Goal: Find contact information: Obtain details needed to contact an individual or organization

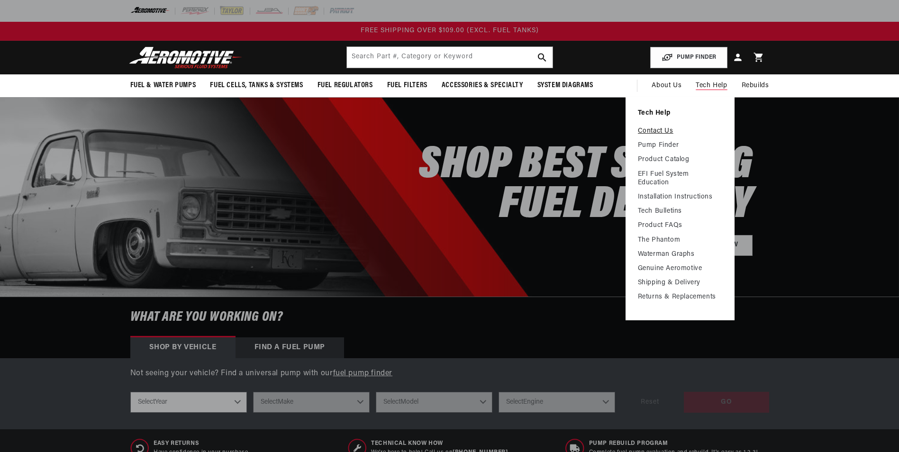
click at [693, 133] on link "Contact Us" at bounding box center [680, 131] width 84 height 9
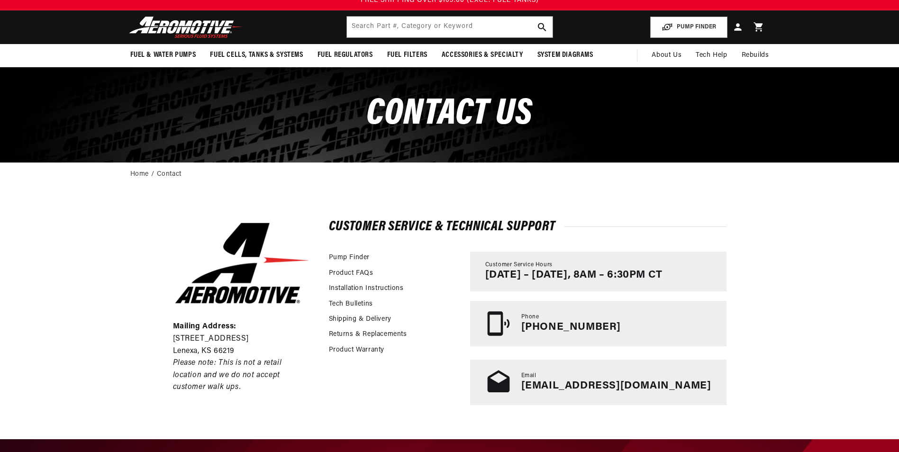
scroll to position [47, 0]
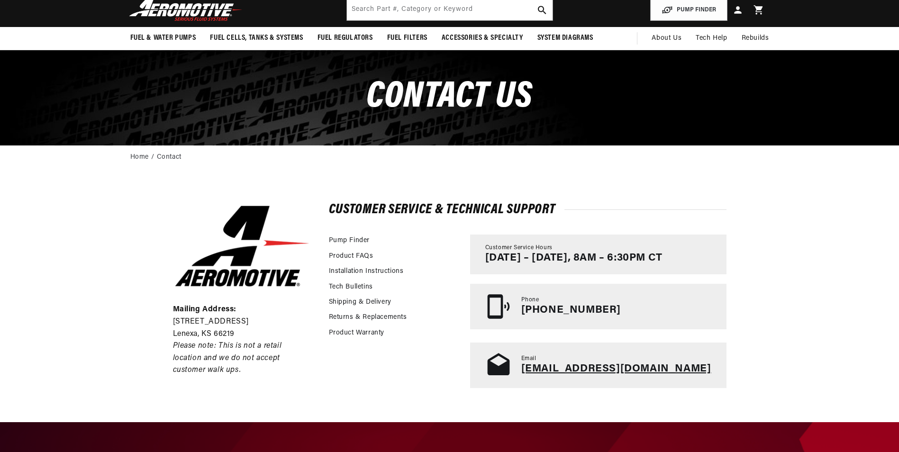
click at [648, 368] on link "tech@aeromotiveinc.com" at bounding box center [616, 368] width 190 height 11
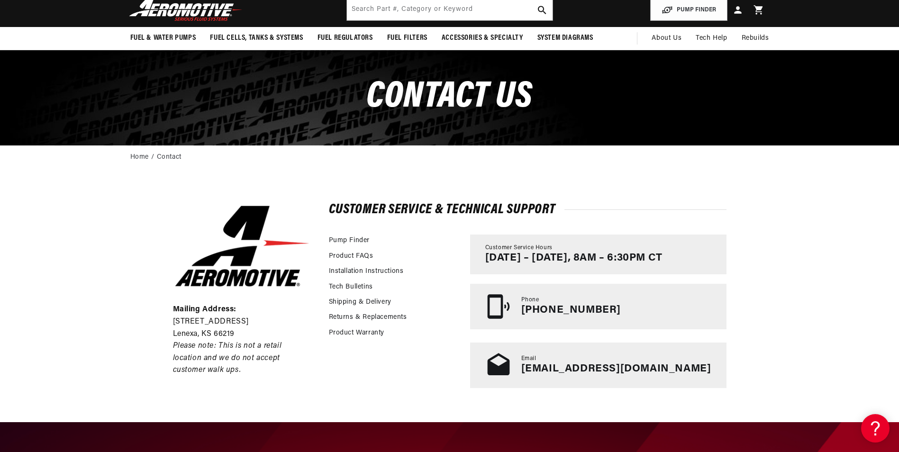
scroll to position [0, 0]
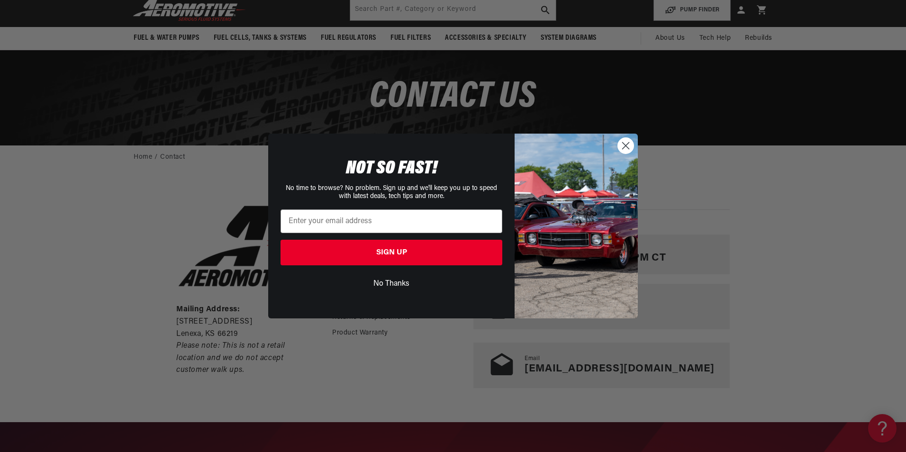
click at [392, 283] on button "No Thanks" at bounding box center [391, 284] width 222 height 18
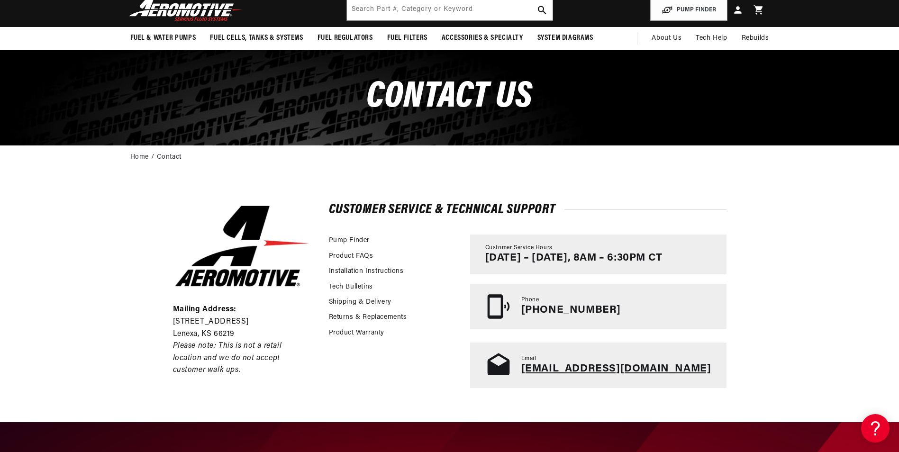
click at [586, 370] on link "tech@aeromotiveinc.com" at bounding box center [616, 368] width 190 height 11
